Goal: Task Accomplishment & Management: Complete application form

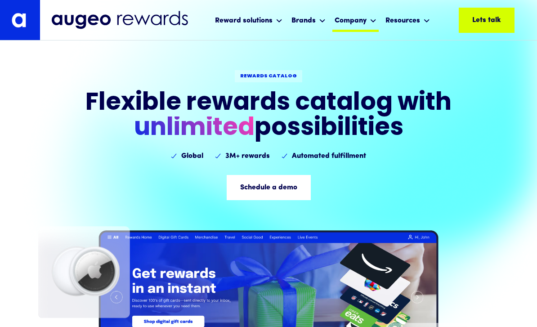
click at [363, 26] on div "Company" at bounding box center [355, 20] width 46 height 24
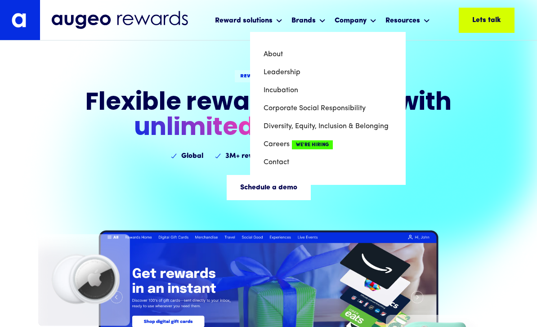
click at [443, 159] on div "REWARDS CATALOG Flexible rewa​rds catalog with ‍ unlimited possibilities Global…" at bounding box center [268, 115] width 472 height 91
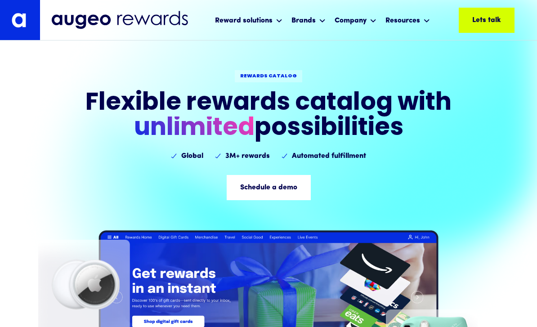
click at [492, 26] on div "Lets talk Lets talk Lets talk Lets talk Lets talk Lets talk" at bounding box center [487, 20] width 56 height 25
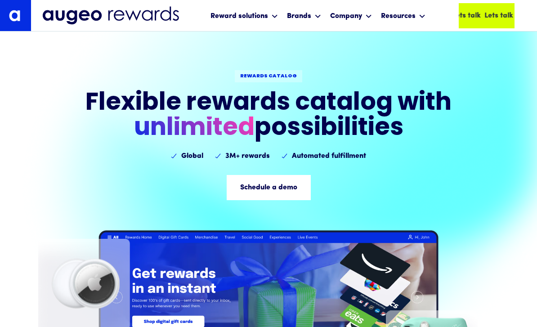
scroll to position [3202, 0]
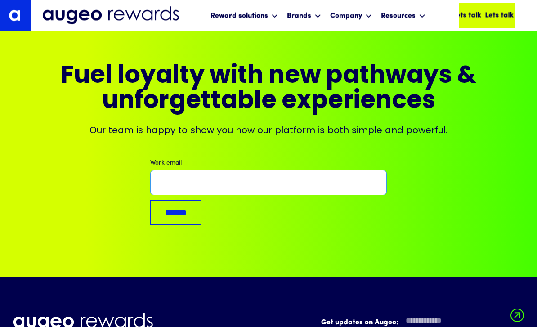
click at [369, 170] on input "Work email" at bounding box center [268, 182] width 236 height 25
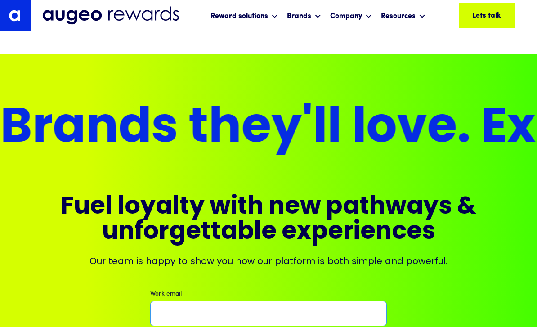
scroll to position [3196, 0]
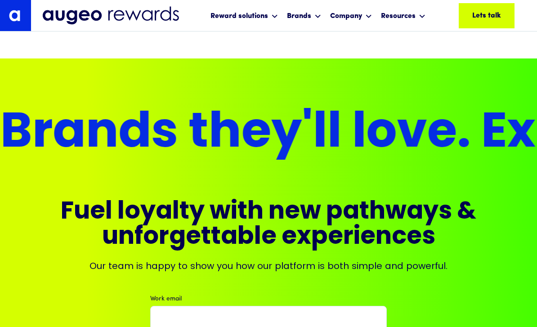
click at [54, 20] on img at bounding box center [110, 15] width 137 height 19
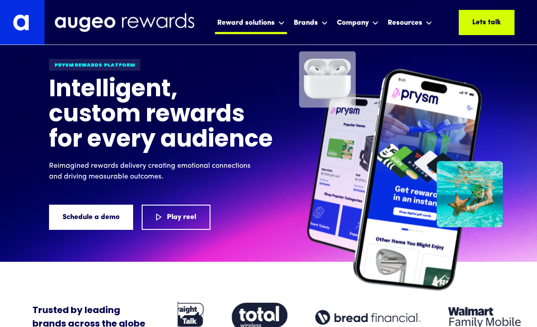
click at [276, 22] on div "Reward solutions" at bounding box center [251, 22] width 72 height 24
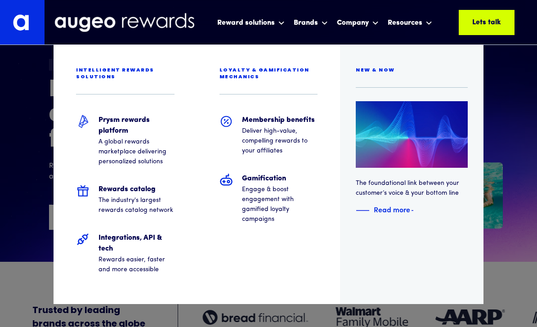
click at [324, 25] on div at bounding box center [268, 22] width 537 height 45
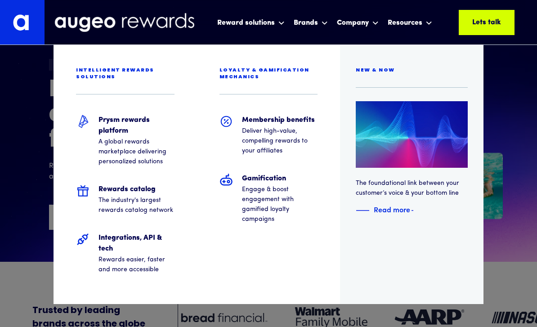
click at [423, 27] on div at bounding box center [268, 22] width 537 height 45
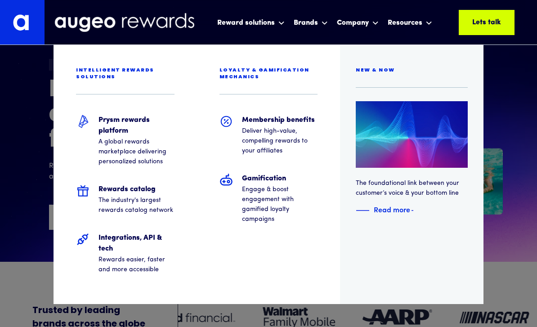
click at [419, 23] on div at bounding box center [268, 22] width 537 height 45
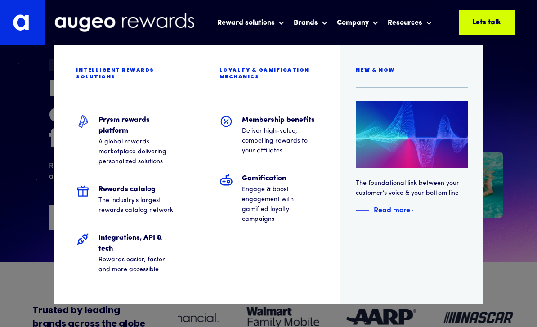
click at [416, 27] on div at bounding box center [268, 22] width 537 height 45
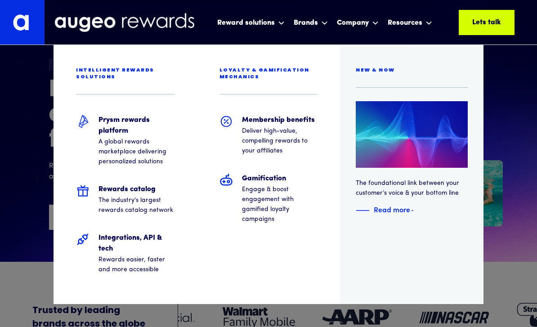
click at [417, 28] on div at bounding box center [268, 22] width 537 height 45
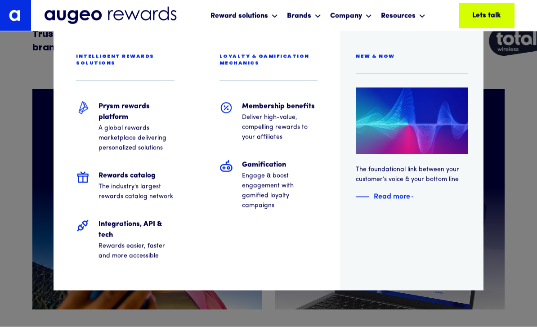
scroll to position [276, 0]
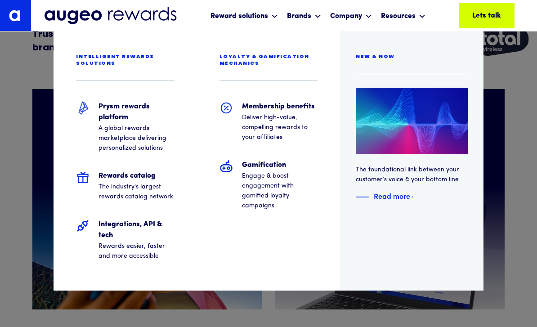
click at [272, 22] on div "Intelligent rewards solutions Prysm rewards platform A global rewards marketpla…" at bounding box center [268, 24] width 537 height 13
click at [278, 20] on div "Intelligent rewards solutions Prysm rewards platform A global rewards marketpla…" at bounding box center [268, 24] width 537 height 13
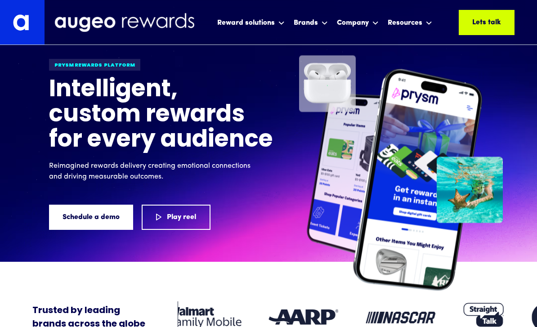
scroll to position [276, 0]
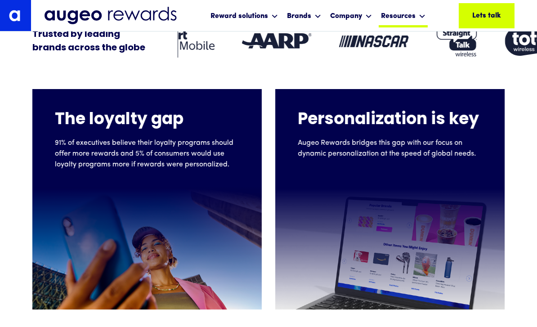
click at [420, 20] on div at bounding box center [422, 16] width 6 height 11
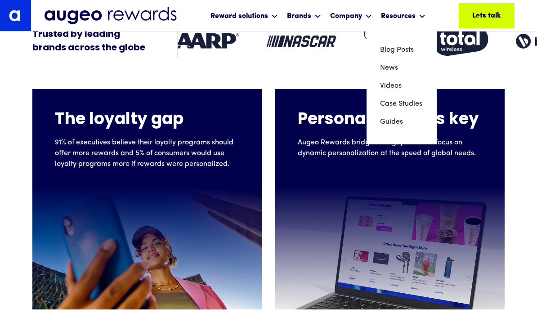
click at [504, 98] on div "The loyalty gap 91% of executives believe their loyalty programs should offer m…" at bounding box center [268, 184] width 537 height 252
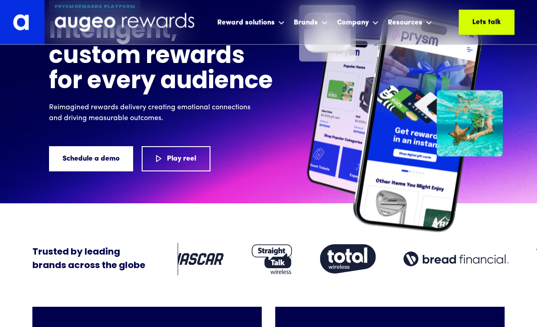
scroll to position [0, 0]
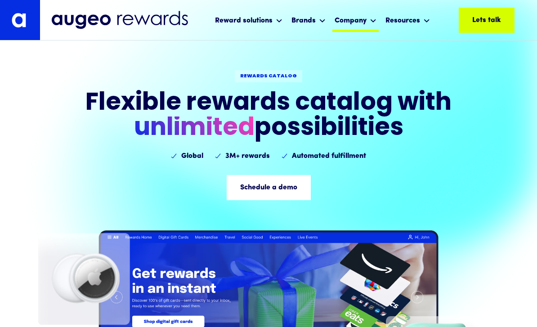
click at [365, 24] on div "Company" at bounding box center [355, 20] width 46 height 24
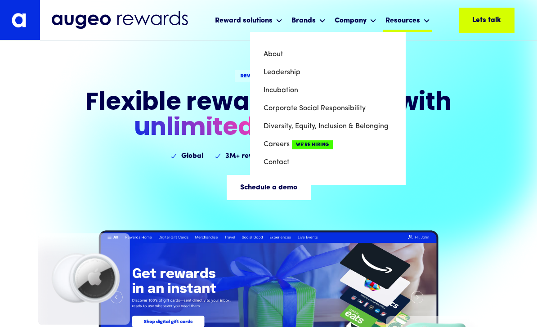
click at [415, 26] on div "Resources" at bounding box center [402, 20] width 35 height 11
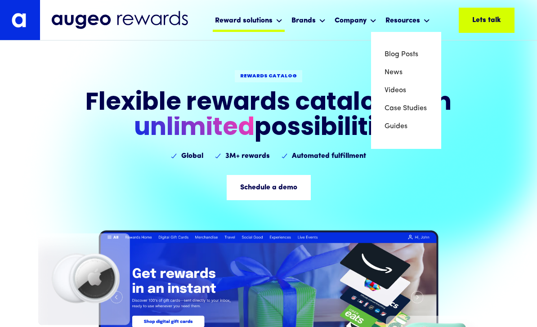
click at [269, 22] on div "Reward solutions" at bounding box center [249, 20] width 72 height 24
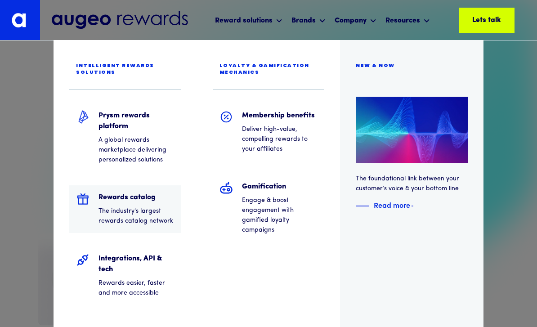
click at [141, 200] on h5 "Rewards catalog" at bounding box center [136, 197] width 76 height 11
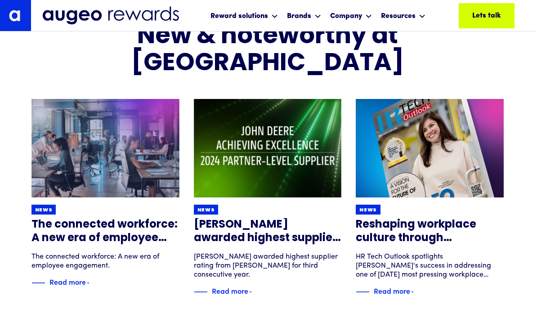
scroll to position [2882, 1]
